Goal: Use online tool/utility: Use online tool/utility

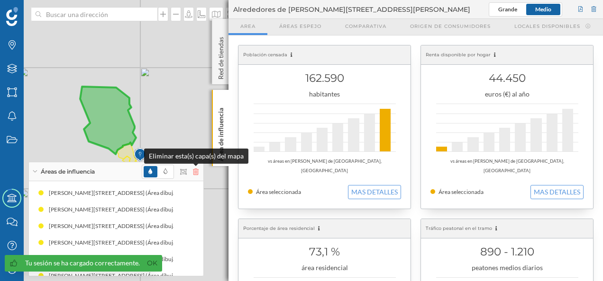
click at [194, 172] on icon at bounding box center [196, 172] width 6 height 7
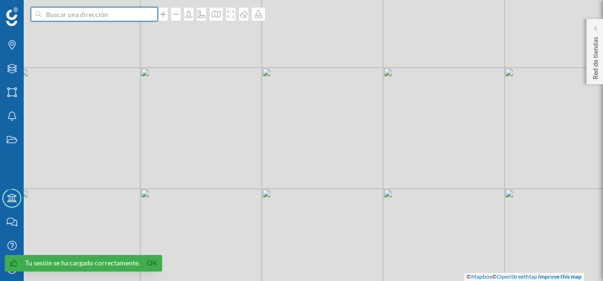
click at [72, 14] on input at bounding box center [94, 14] width 106 height 14
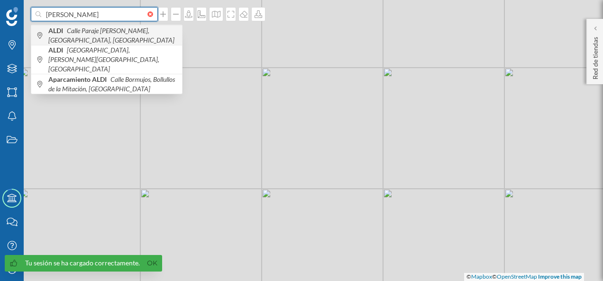
type input "[PERSON_NAME]"
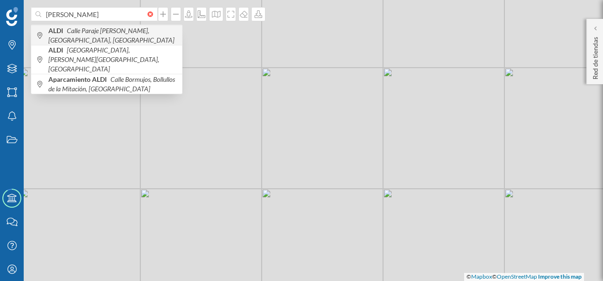
click at [128, 37] on span "ALDI Calle Paraje [PERSON_NAME], [GEOGRAPHIC_DATA], [GEOGRAPHIC_DATA]" at bounding box center [112, 35] width 129 height 19
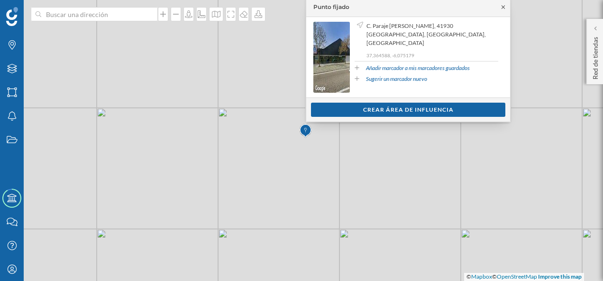
click at [503, 5] on icon at bounding box center [502, 7] width 7 height 6
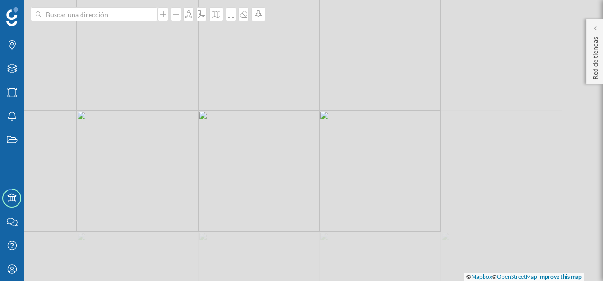
drag, startPoint x: 399, startPoint y: 170, endPoint x: 166, endPoint y: 53, distance: 260.4
click at [166, 53] on div "© Mapbox © OpenStreetMap Improve this map" at bounding box center [301, 140] width 603 height 281
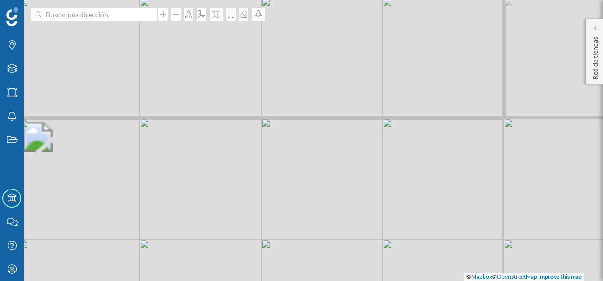
drag, startPoint x: 247, startPoint y: 70, endPoint x: 346, endPoint y: 159, distance: 133.2
click at [346, 159] on div "© Mapbox © OpenStreetMap Improve this map" at bounding box center [301, 140] width 603 height 281
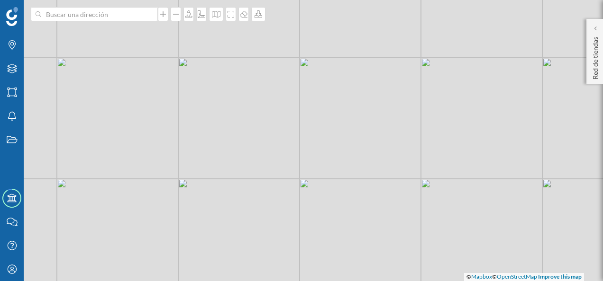
drag, startPoint x: 389, startPoint y: 204, endPoint x: 425, endPoint y: 141, distance: 72.6
click at [425, 141] on div "© Mapbox © OpenStreetMap Improve this map" at bounding box center [301, 140] width 603 height 281
drag, startPoint x: 352, startPoint y: 220, endPoint x: 397, endPoint y: 219, distance: 45.0
click at [397, 219] on div "© Mapbox © OpenStreetMap Improve this map" at bounding box center [301, 140] width 603 height 281
drag, startPoint x: 351, startPoint y: 191, endPoint x: 307, endPoint y: 174, distance: 47.0
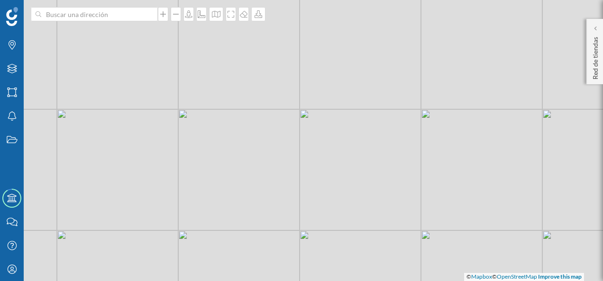
click at [307, 174] on div "© Mapbox © OpenStreetMap Improve this map" at bounding box center [301, 140] width 603 height 281
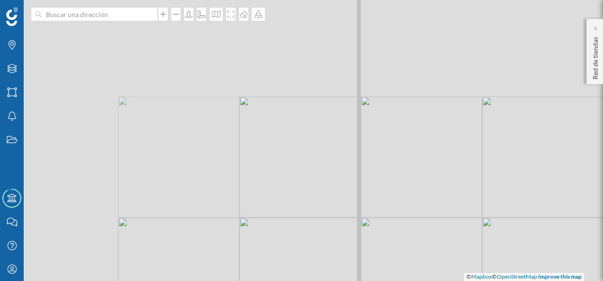
drag, startPoint x: 234, startPoint y: 121, endPoint x: 475, endPoint y: 302, distance: 301.1
click at [475, 281] on html "Marcas Capas Áreas Notificaciones Estados Academy Contacta con nosotros Centro …" at bounding box center [301, 140] width 603 height 281
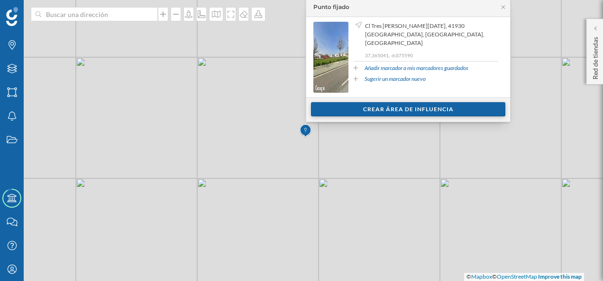
click at [407, 111] on div "Crear área de influencia" at bounding box center [408, 109] width 194 height 14
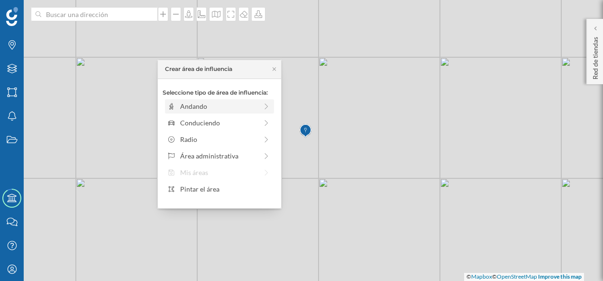
click at [234, 109] on div "Andando" at bounding box center [218, 106] width 77 height 10
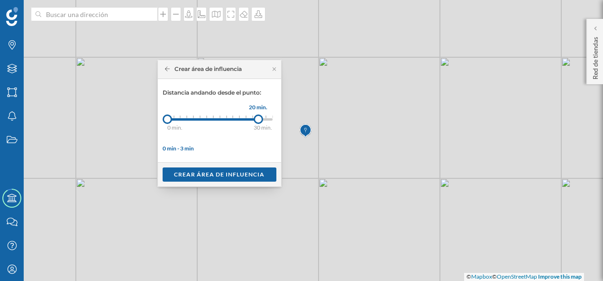
drag, startPoint x: 174, startPoint y: 118, endPoint x: 258, endPoint y: 117, distance: 83.9
click at [258, 117] on div at bounding box center [257, 119] width 9 height 9
click at [222, 172] on div "Crear área de influencia" at bounding box center [220, 174] width 114 height 14
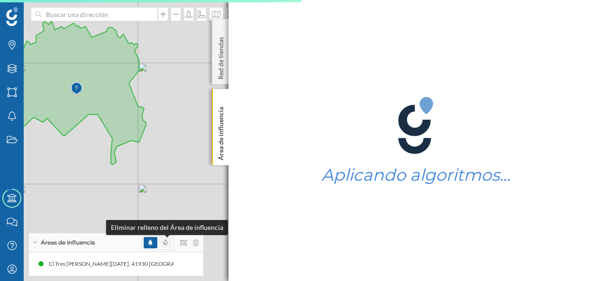
click at [166, 245] on icon at bounding box center [165, 243] width 4 height 6
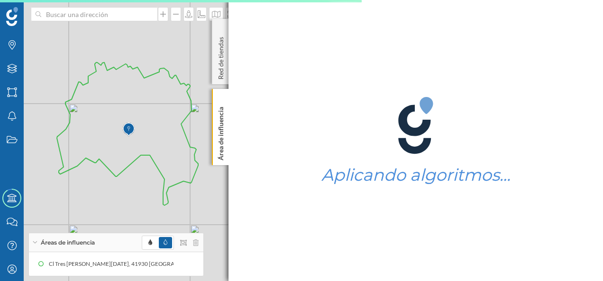
drag, startPoint x: 151, startPoint y: 182, endPoint x: 205, endPoint y: 225, distance: 68.8
click at [205, 225] on div "© Mapbox © OpenStreetMap Improve this map" at bounding box center [301, 140] width 603 height 281
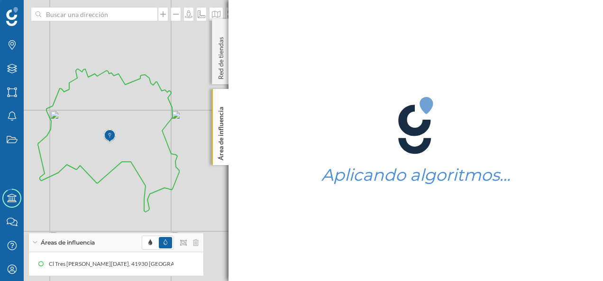
drag, startPoint x: 183, startPoint y: 208, endPoint x: 159, endPoint y: 212, distance: 24.5
click at [159, 212] on div "© Mapbox © OpenStreetMap Improve this map" at bounding box center [301, 140] width 603 height 281
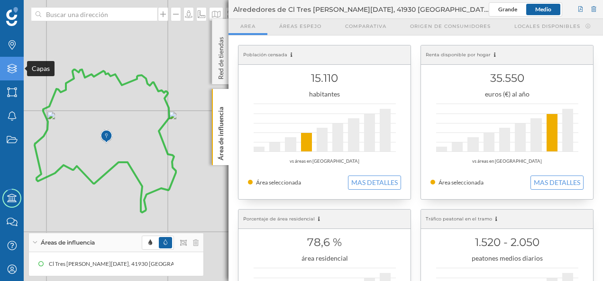
click at [14, 69] on icon "Capas" at bounding box center [12, 68] width 12 height 9
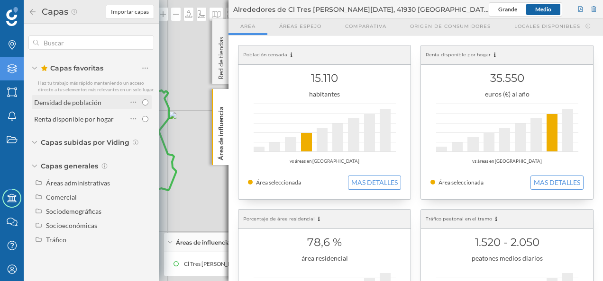
click at [79, 104] on div "Densidad de población" at bounding box center [67, 103] width 67 height 8
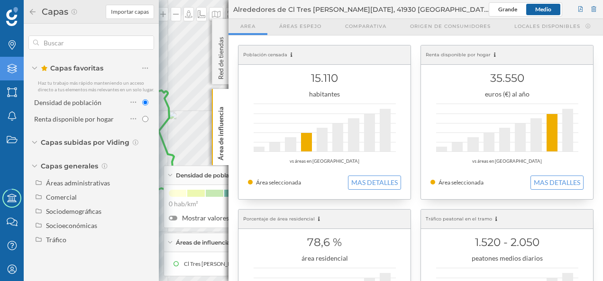
click at [32, 10] on icon at bounding box center [32, 12] width 9 height 7
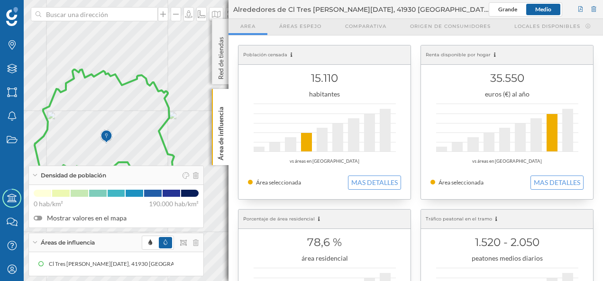
click at [33, 175] on icon at bounding box center [34, 175] width 5 height 2
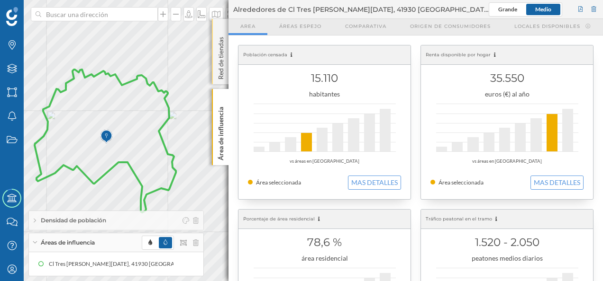
click at [219, 27] on div "Red de tiendas" at bounding box center [220, 51] width 17 height 65
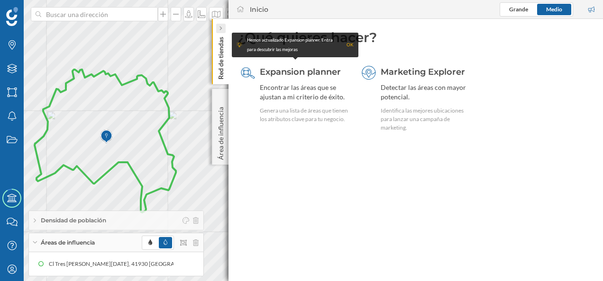
click at [220, 27] on icon at bounding box center [220, 28] width 3 height 5
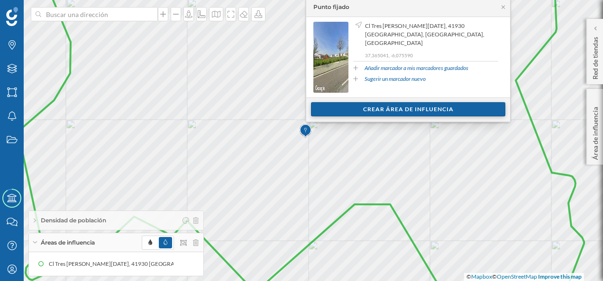
click at [399, 112] on div "Crear área de influencia" at bounding box center [408, 109] width 194 height 14
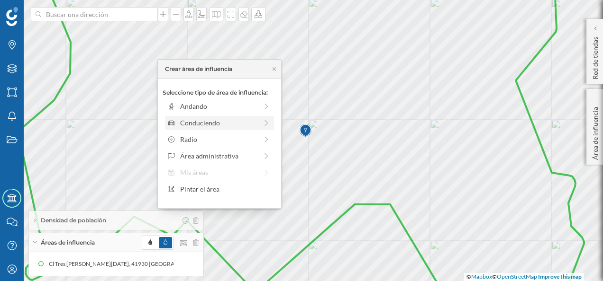
click at [214, 126] on div "Conduciendo" at bounding box center [218, 123] width 77 height 10
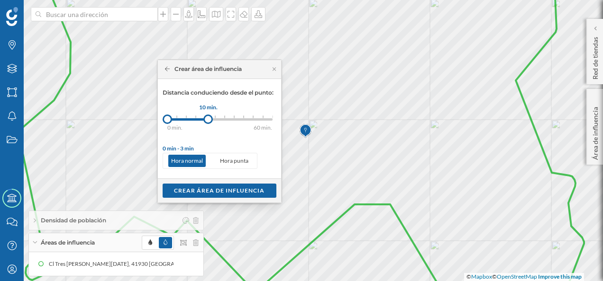
drag, startPoint x: 194, startPoint y: 121, endPoint x: 208, endPoint y: 123, distance: 14.3
click at [208, 123] on div at bounding box center [207, 119] width 9 height 9
click at [216, 190] on div "Crear área de influencia" at bounding box center [220, 190] width 114 height 14
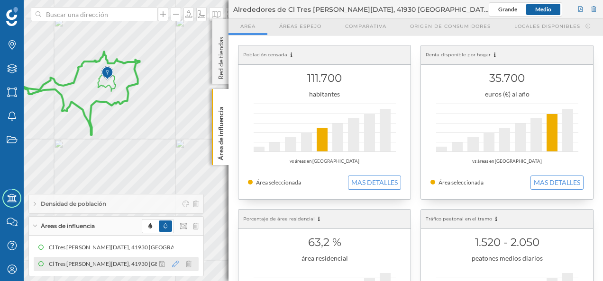
click at [174, 266] on icon at bounding box center [175, 264] width 7 height 7
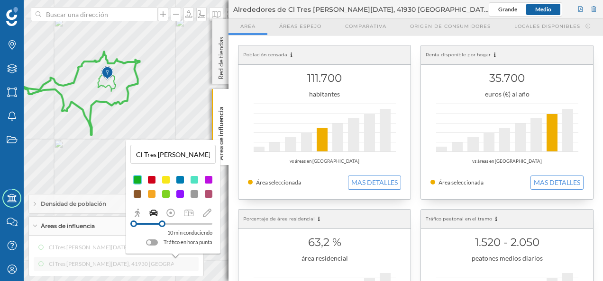
click at [154, 243] on div at bounding box center [152, 243] width 12 height 6
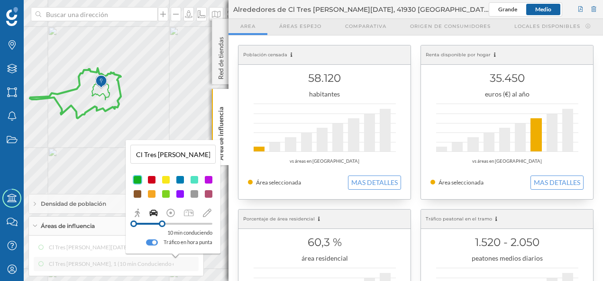
click at [150, 242] on div at bounding box center [152, 243] width 12 height 6
